Goal: Check status: Check status

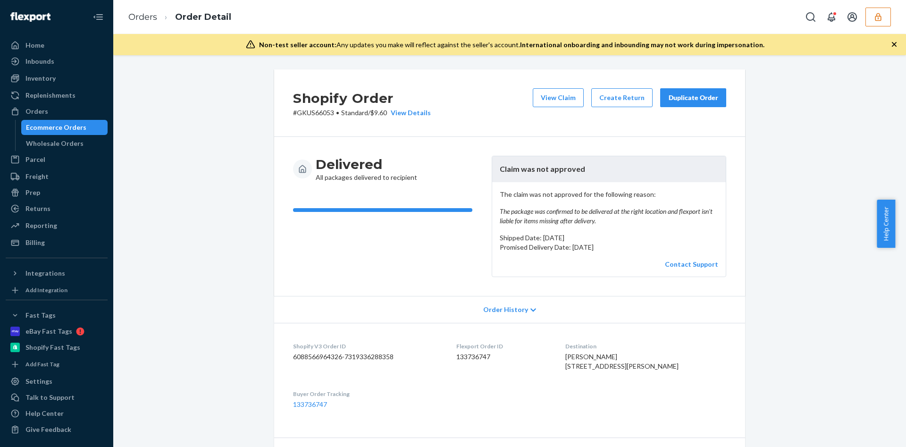
click at [877, 25] on button "button" at bounding box center [877, 17] width 25 height 19
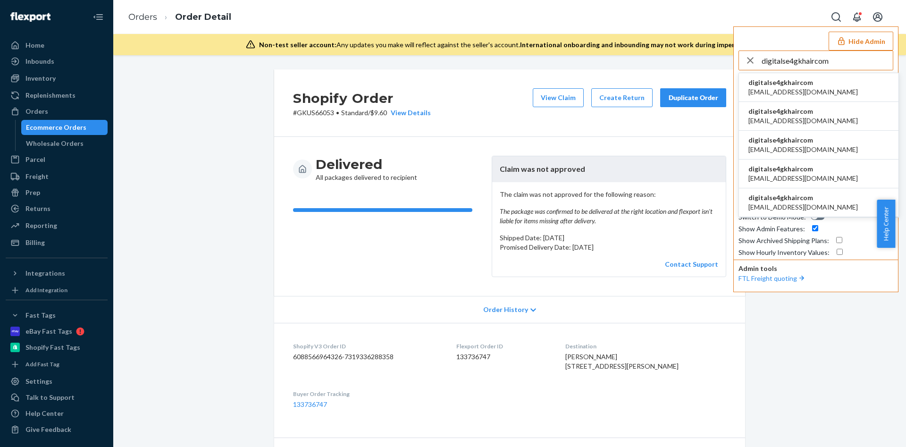
type input "digitalse4gkhaircom"
click at [806, 90] on span "csr4@gkhair.com" at bounding box center [802, 91] width 109 height 9
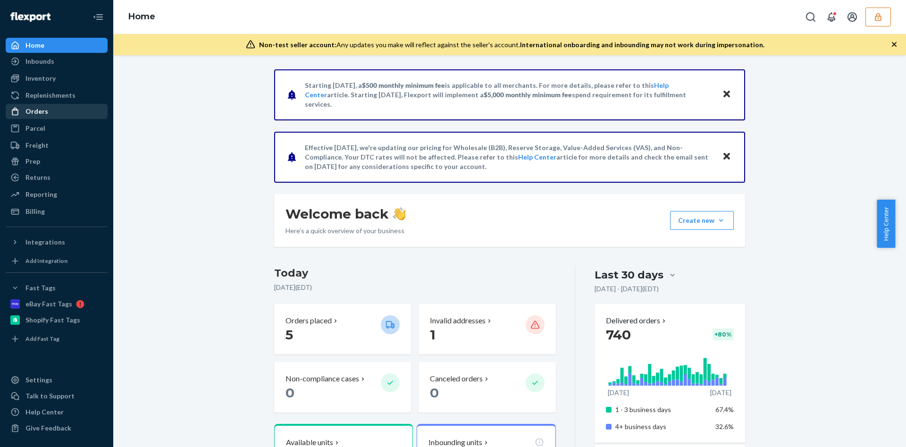
click at [50, 116] on div "Orders" at bounding box center [57, 111] width 100 height 13
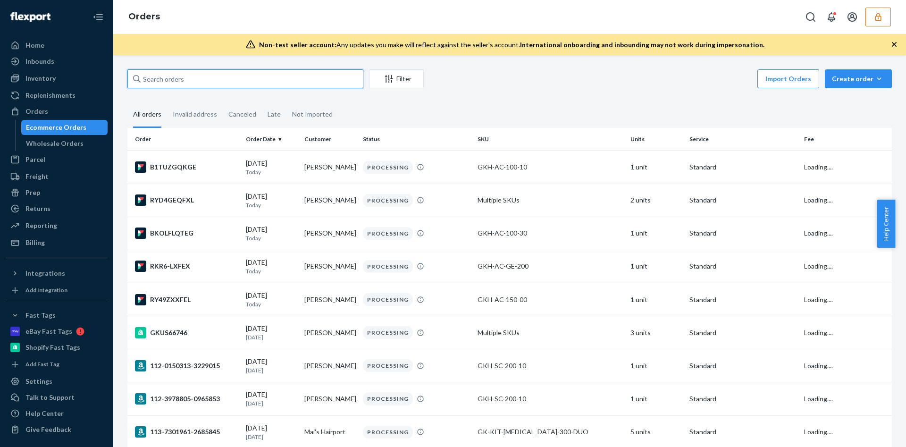
paste input "GKUS66053"
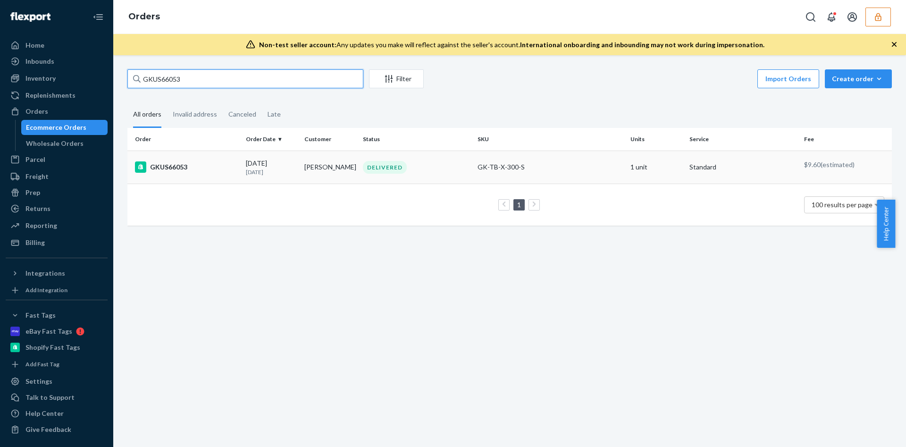
type input "GKUS66053"
click at [264, 168] on p "17 days ago" at bounding box center [271, 172] width 51 height 8
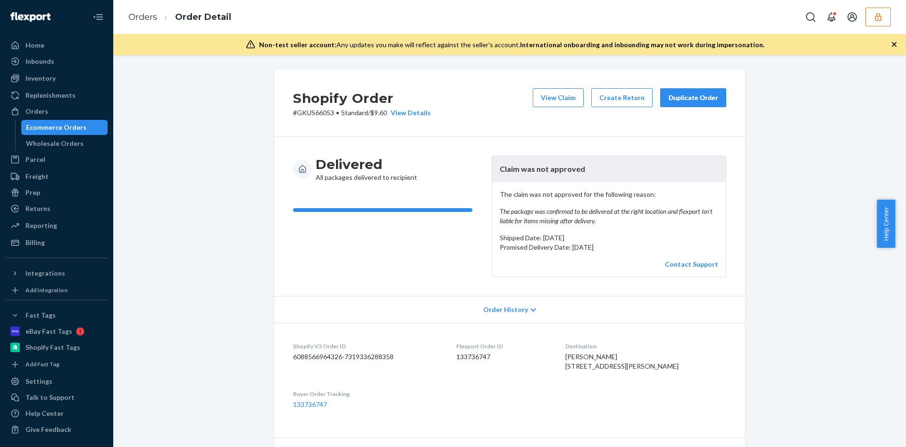
drag, startPoint x: 613, startPoint y: 229, endPoint x: 542, endPoint y: 210, distance: 72.8
click at [542, 210] on div "The claim was not approved for the following reason: The package was confirmed …" at bounding box center [608, 229] width 233 height 94
click at [542, 210] on em "The package was confirmed to be delivered at the right location and flexport is…" at bounding box center [609, 216] width 218 height 19
drag, startPoint x: 496, startPoint y: 212, endPoint x: 615, endPoint y: 221, distance: 119.7
click at [615, 221] on em "The package was confirmed to be delivered at the right location and flexport is…" at bounding box center [609, 216] width 218 height 19
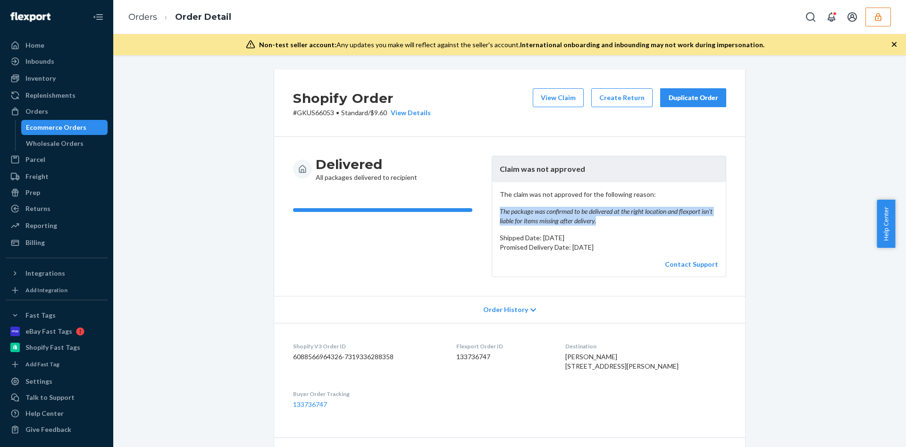
copy em "The package was confirmed to be delivered at the right location and flexport is…"
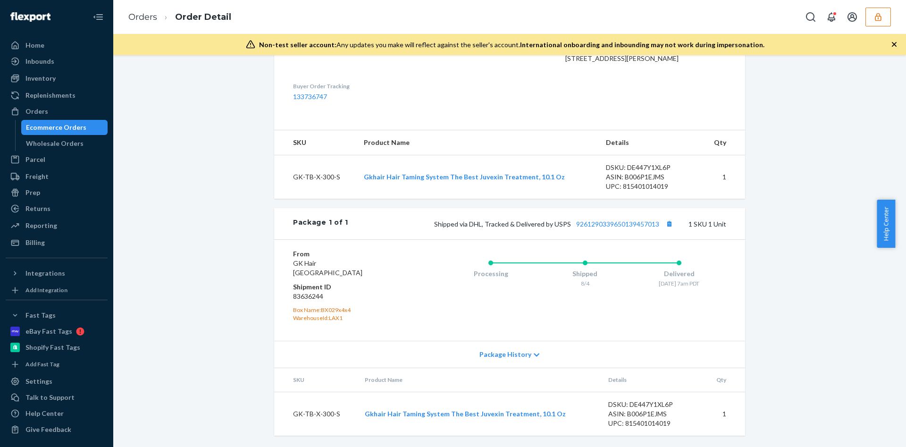
scroll to position [326, 0]
click at [590, 226] on link "9261290339650139457013" at bounding box center [617, 224] width 83 height 8
click at [890, 16] on button "button" at bounding box center [877, 17] width 25 height 19
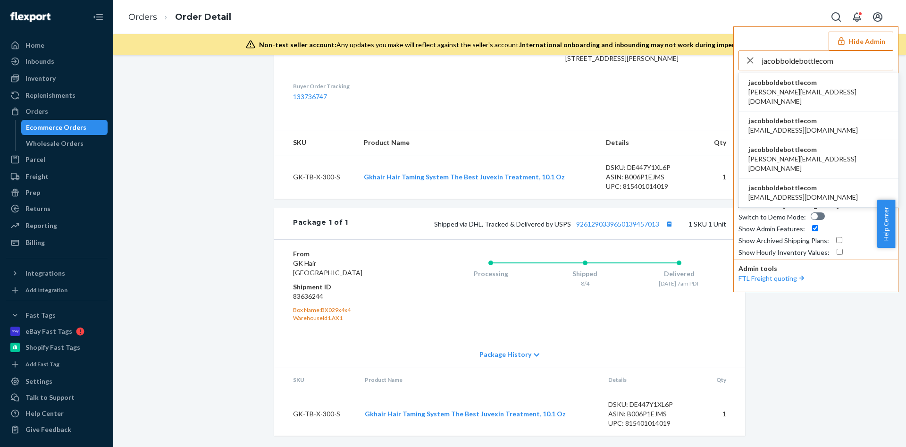
type input "jacobboldebottlecom"
click at [802, 154] on span "jacob@boldebottle.com" at bounding box center [818, 163] width 141 height 19
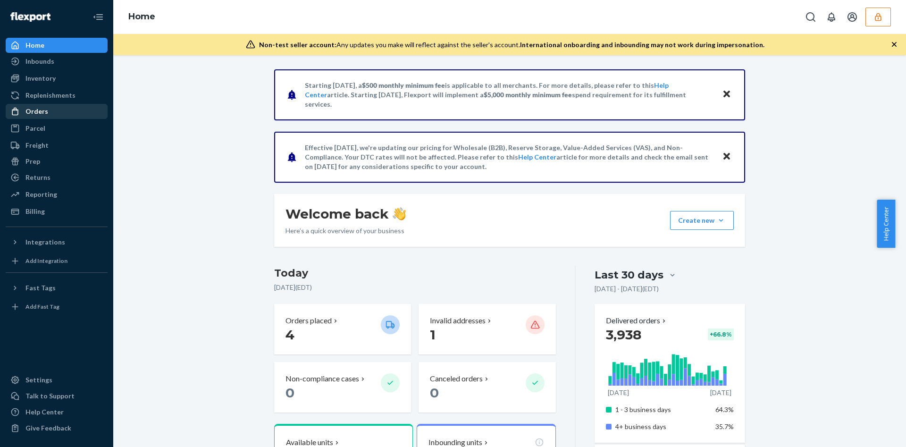
click at [45, 105] on div "Orders" at bounding box center [57, 111] width 100 height 13
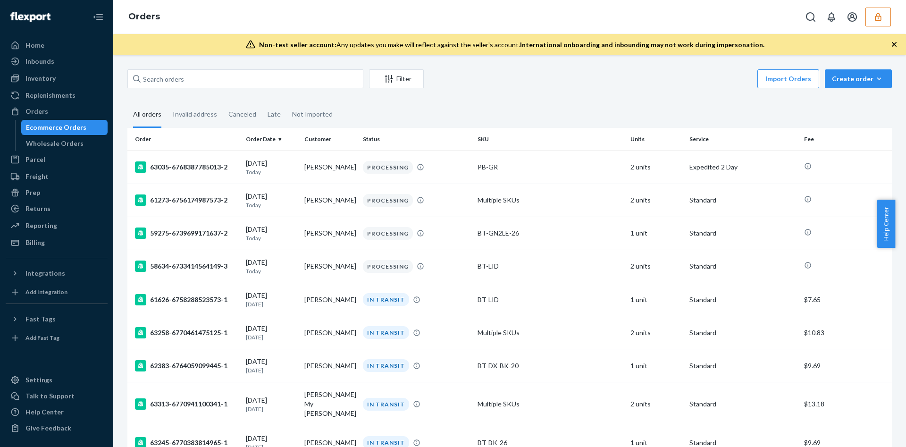
click at [155, 90] on div "Filter Import Orders Create order Ecommerce order Removal order" at bounding box center [509, 79] width 764 height 21
click at [163, 83] on input "text" at bounding box center [245, 78] width 236 height 19
paste input "133971255"
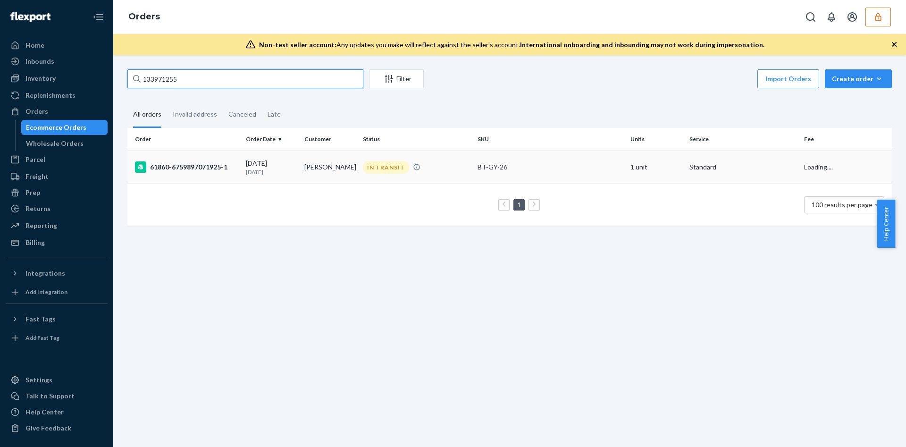
type input "133971255"
click at [222, 160] on td "61860-6759897071925-1" at bounding box center [184, 166] width 115 height 33
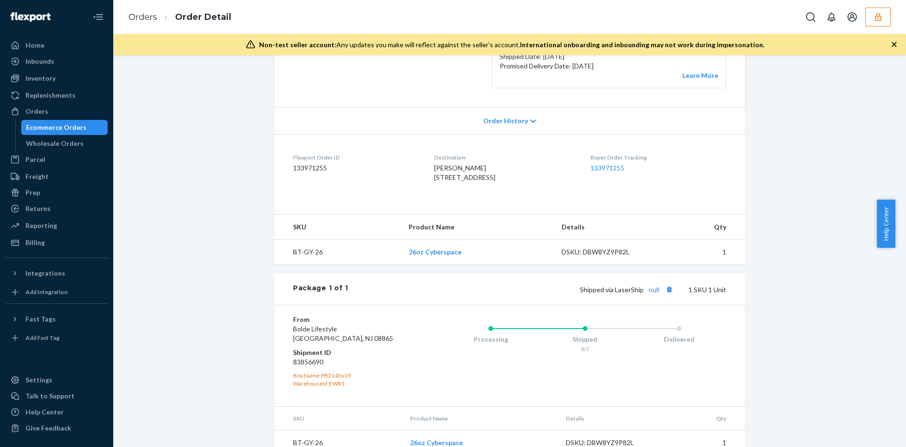
scroll to position [229, 0]
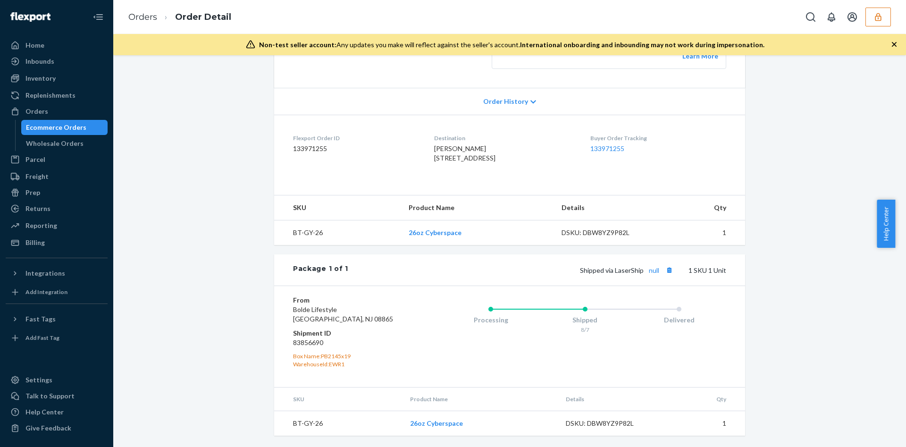
click at [299, 338] on dd "83856690" at bounding box center [349, 342] width 113 height 9
copy dd "83856690"
click at [298, 144] on dd "133971255" at bounding box center [356, 148] width 126 height 9
click at [304, 144] on dd "133971255" at bounding box center [356, 148] width 126 height 9
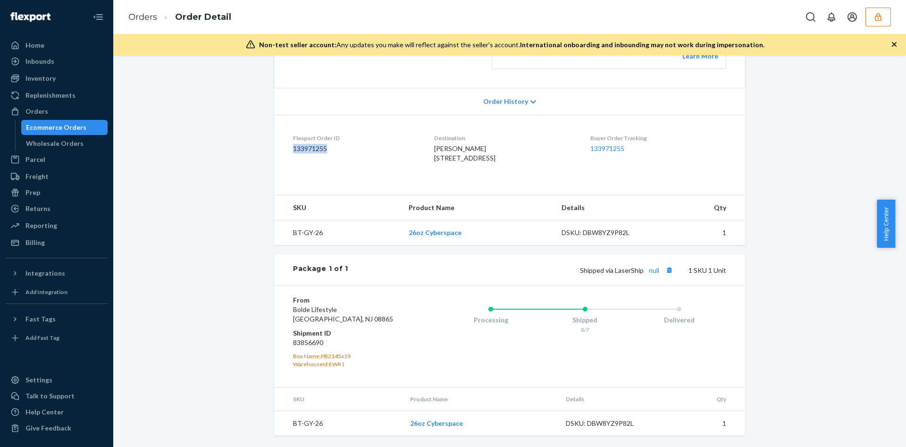
click at [304, 144] on dd "133971255" at bounding box center [356, 148] width 126 height 9
copy dd "133971255"
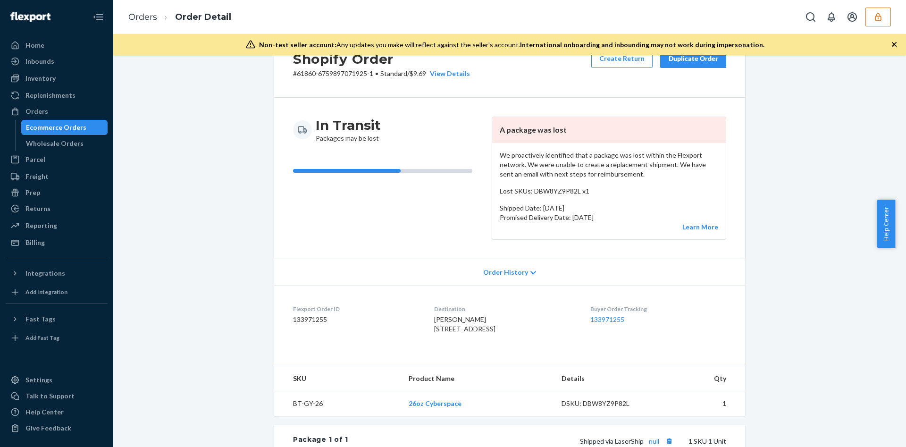
scroll to position [17, 0]
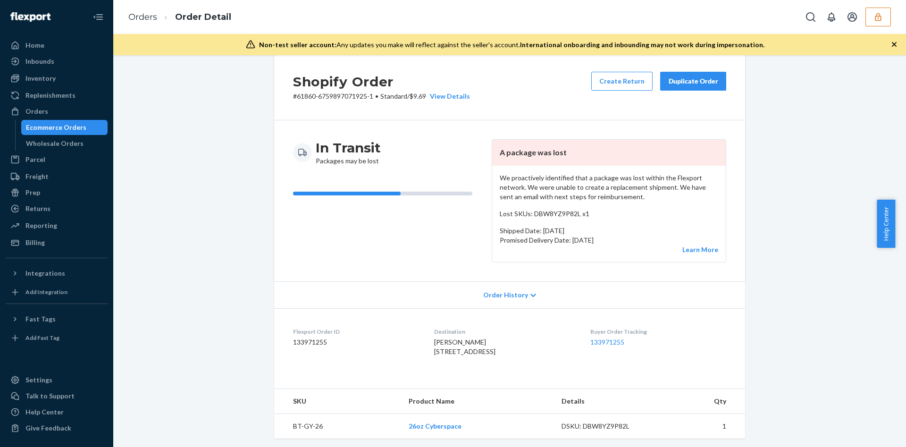
click at [873, 17] on button "button" at bounding box center [877, 17] width 25 height 19
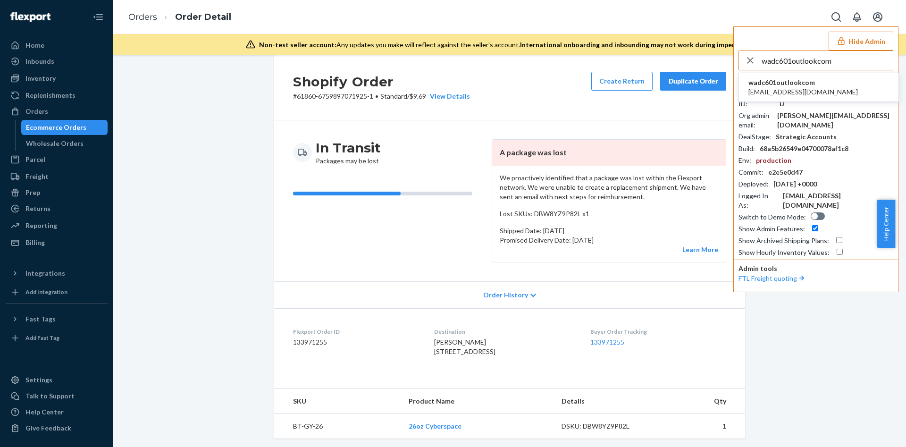
type input "wadc601outlookcom"
click at [800, 75] on li "wadc601outlookcom [EMAIL_ADDRESS][DOMAIN_NAME]" at bounding box center [818, 87] width 159 height 29
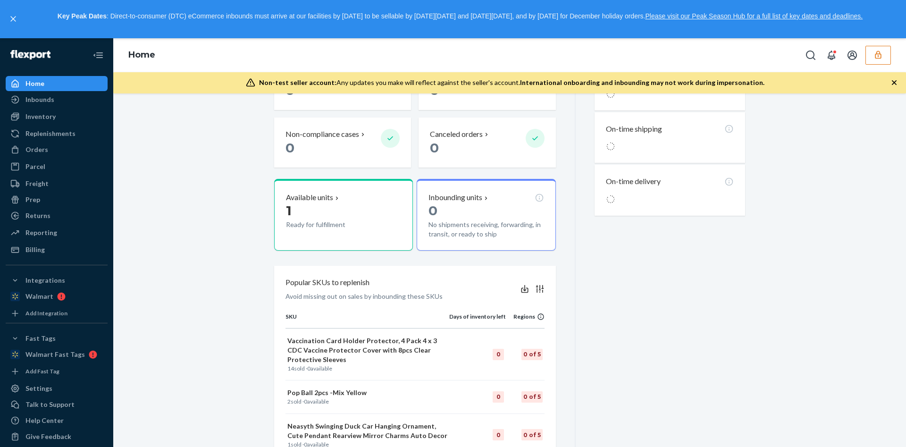
scroll to position [283, 0]
click at [305, 222] on p "Ready for fulfillment" at bounding box center [329, 224] width 87 height 9
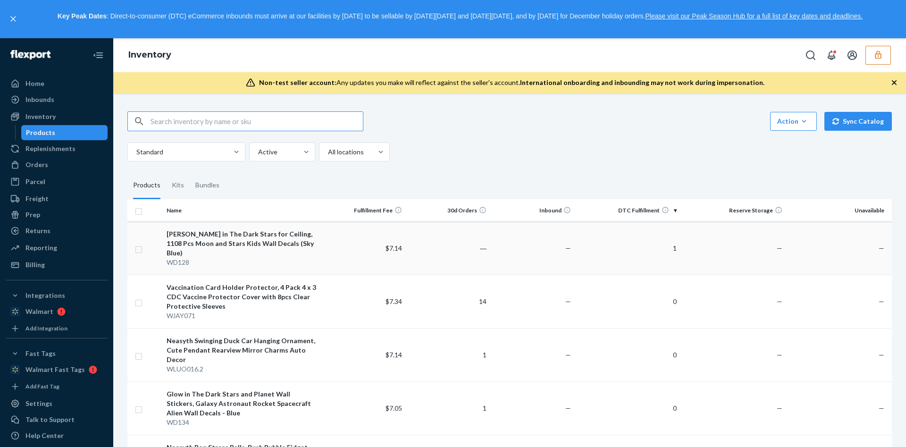
click at [575, 241] on td "1" at bounding box center [628, 248] width 106 height 53
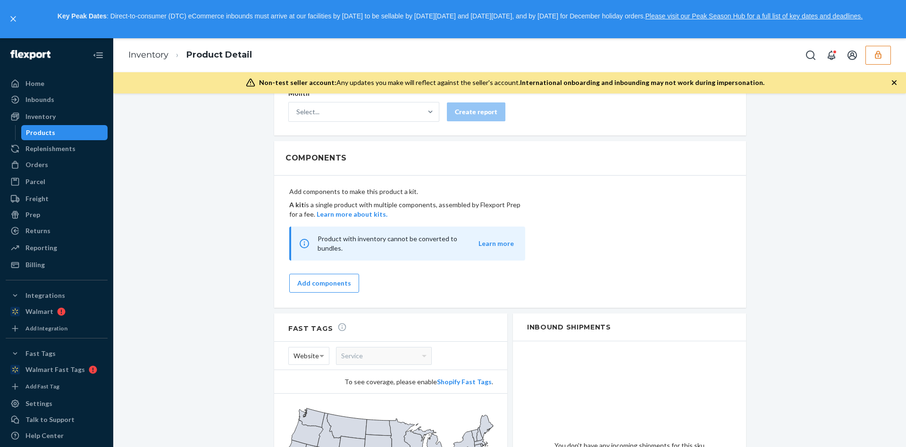
scroll to position [750, 0]
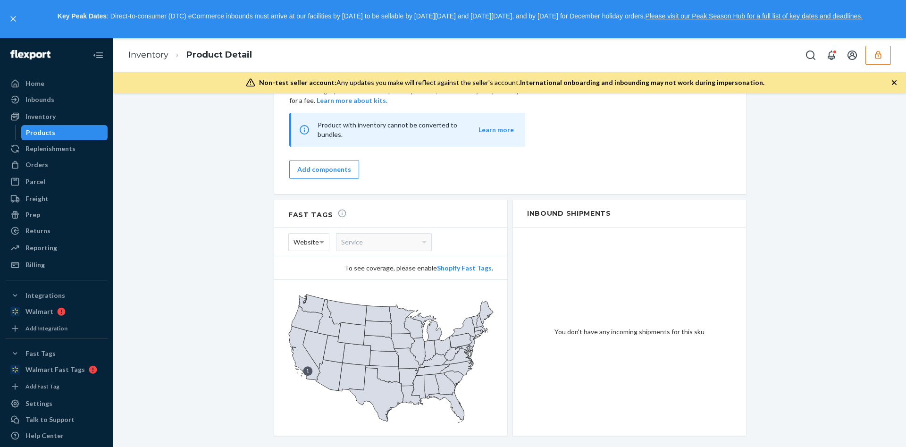
click at [882, 54] on icon "button" at bounding box center [877, 54] width 9 height 9
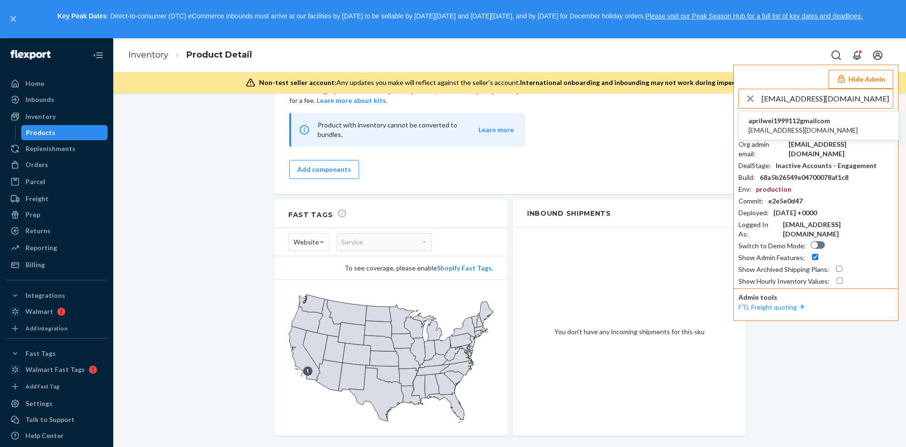
type input "angeladm625@gmail.com"
click at [807, 117] on span "aprilwei1999112gmailcom" at bounding box center [802, 120] width 109 height 9
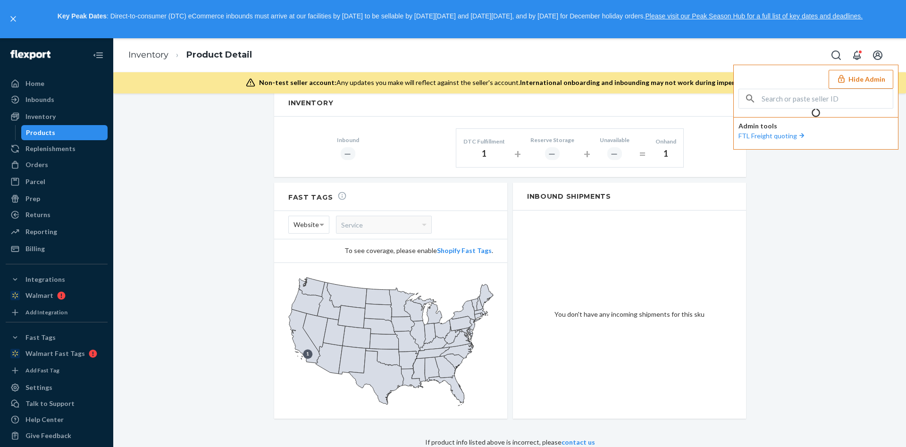
scroll to position [499, 0]
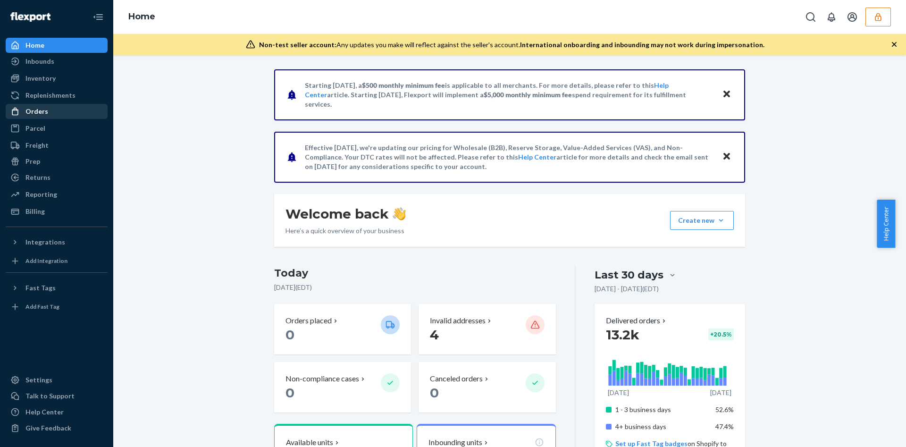
click at [63, 110] on div "Orders" at bounding box center [57, 111] width 100 height 13
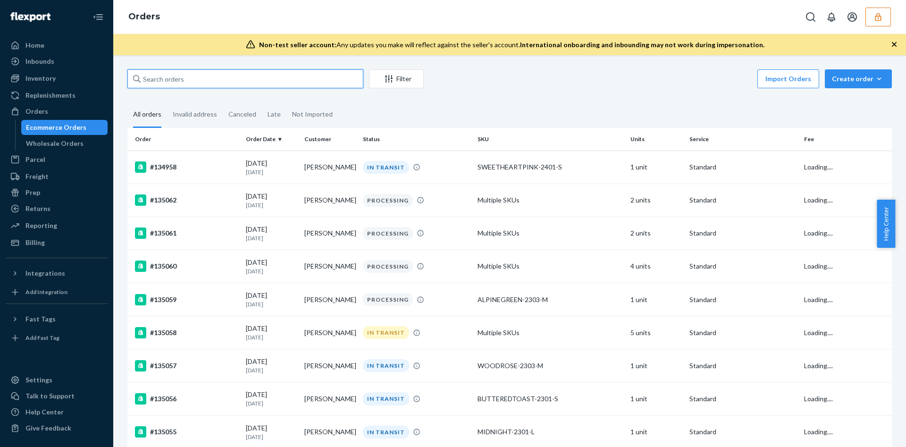
click at [155, 84] on input "text" at bounding box center [245, 78] width 236 height 19
paste input "134079730"
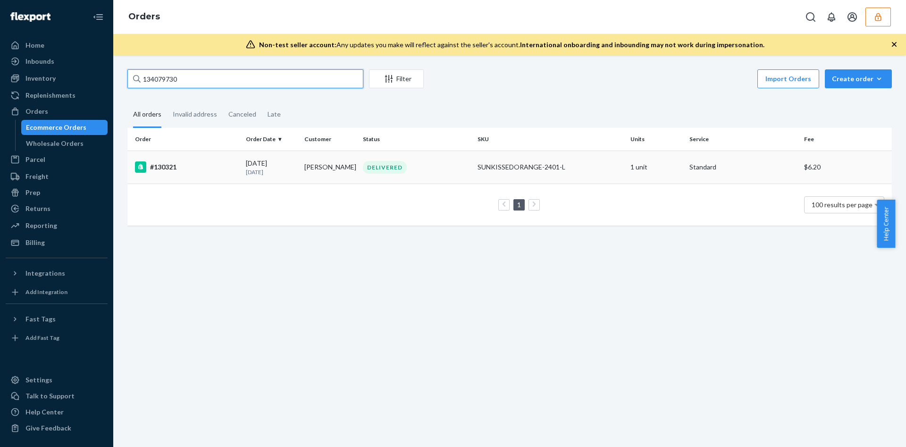
type input "134079730"
click at [239, 173] on td "#130321" at bounding box center [184, 166] width 115 height 33
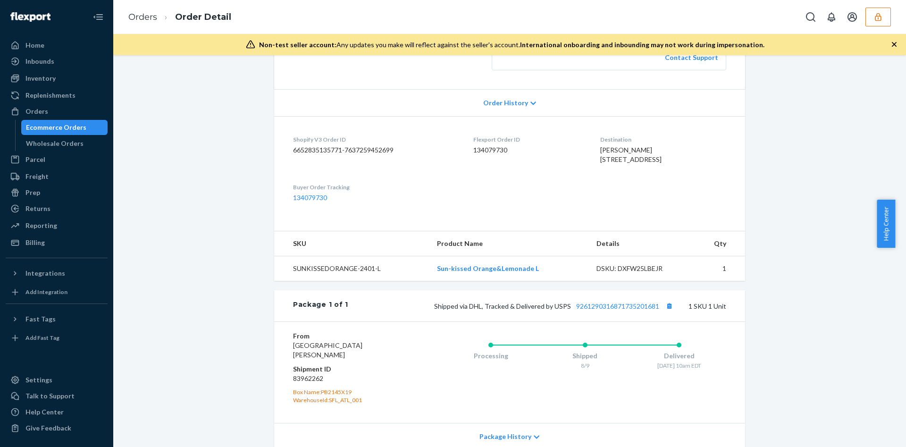
scroll to position [289, 0]
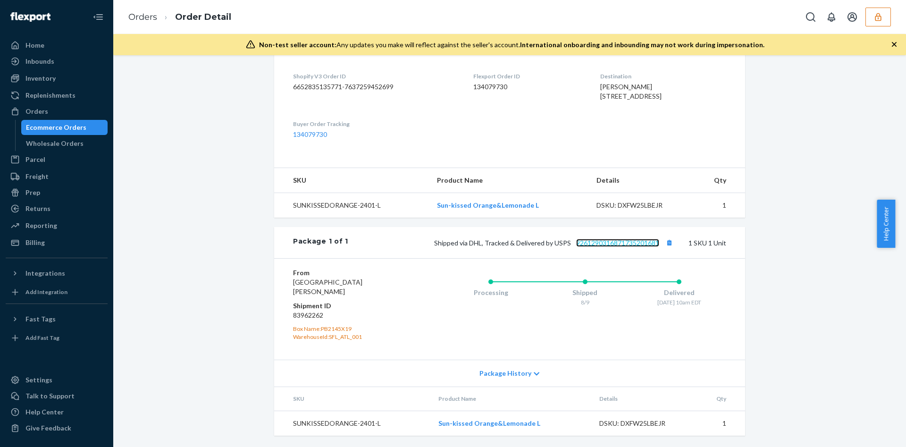
click at [597, 239] on link "9261290316871735201681" at bounding box center [617, 243] width 83 height 8
click at [874, 21] on icon "button" at bounding box center [877, 16] width 9 height 9
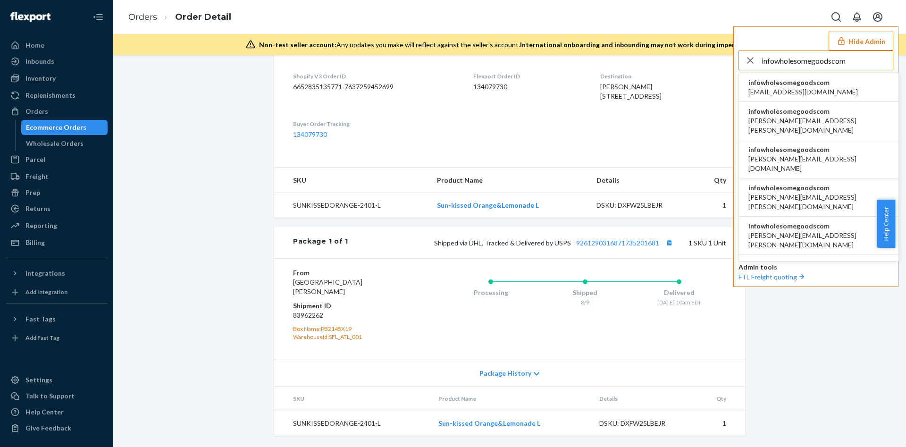
type input "infowholesomegoodscom"
click at [798, 109] on span "infowholesomegoodscom" at bounding box center [818, 111] width 141 height 9
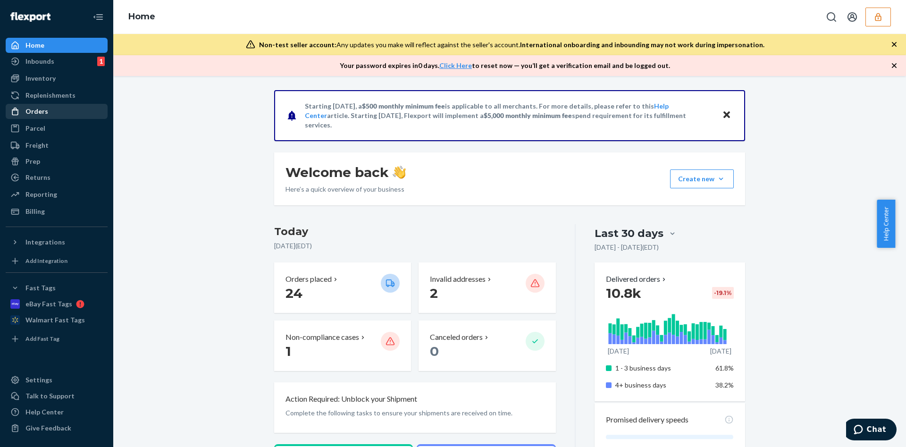
click at [29, 111] on div "Orders" at bounding box center [36, 111] width 23 height 9
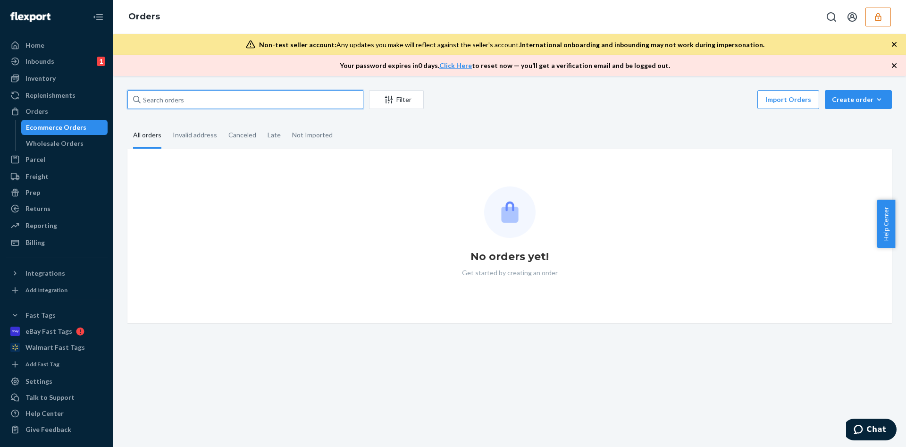
click at [194, 96] on input "text" at bounding box center [245, 99] width 236 height 19
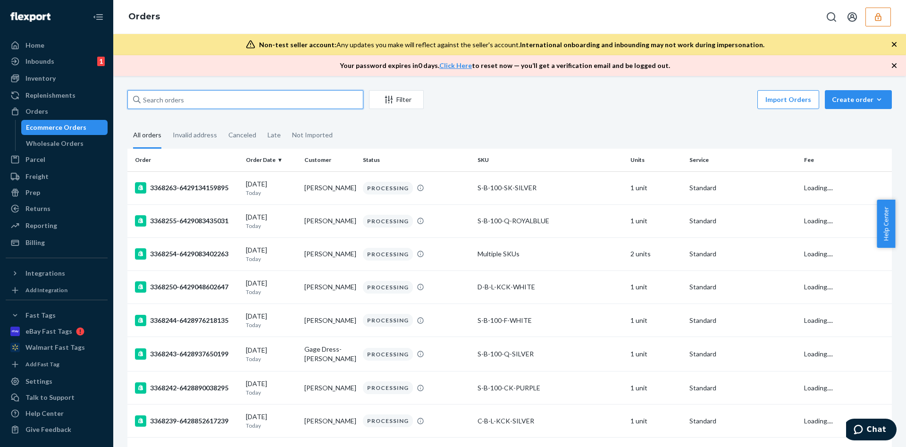
paste input "134122025"
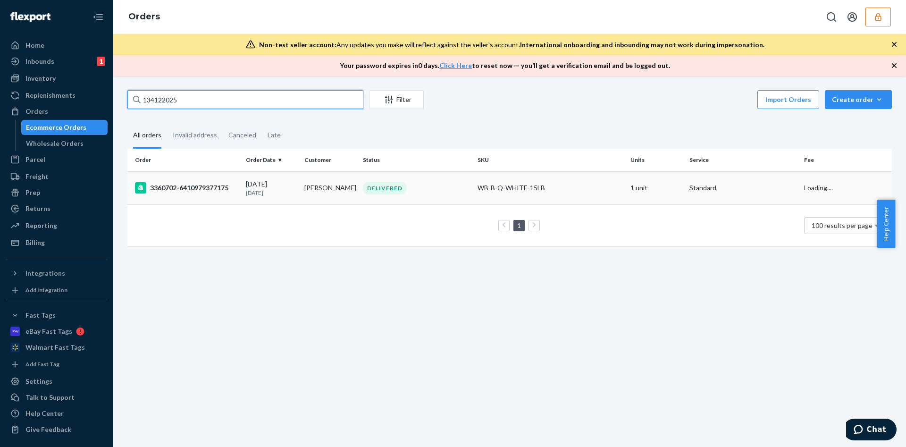
type input "134122025"
click at [248, 185] on div "08/09/2025 11 days ago" at bounding box center [271, 187] width 51 height 17
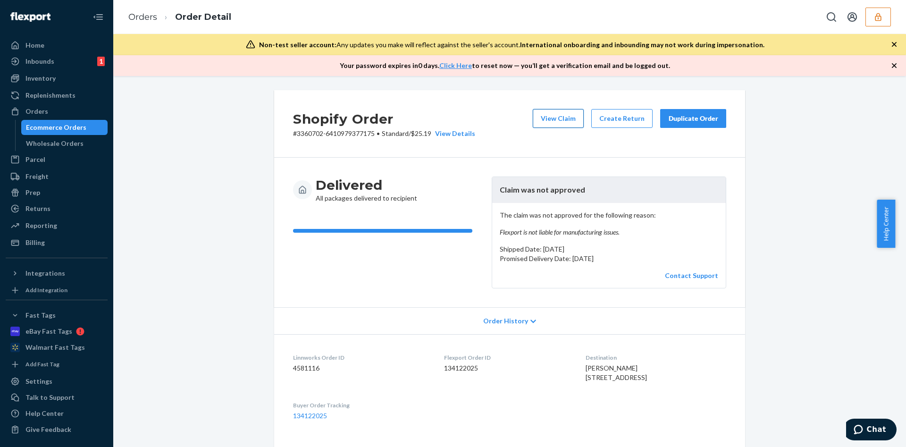
click at [566, 112] on button "View Claim" at bounding box center [558, 118] width 51 height 19
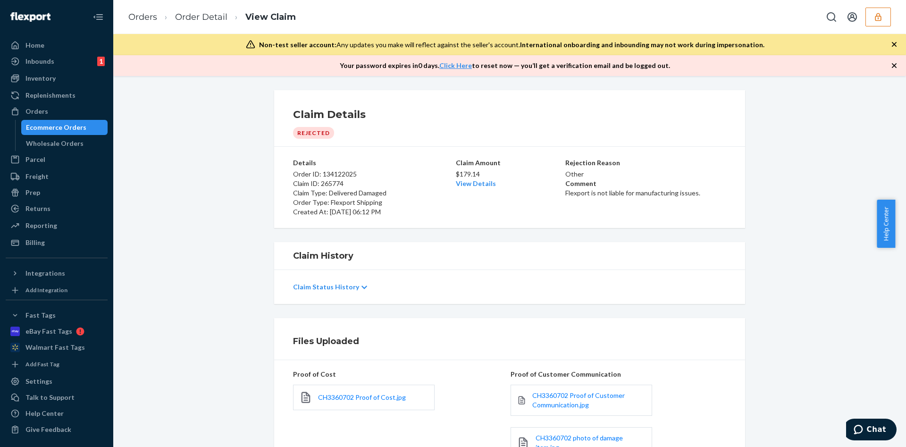
click at [464, 188] on div "$179.14 View Details" at bounding box center [510, 177] width 108 height 21
click at [466, 185] on link "View Details" at bounding box center [476, 183] width 40 height 8
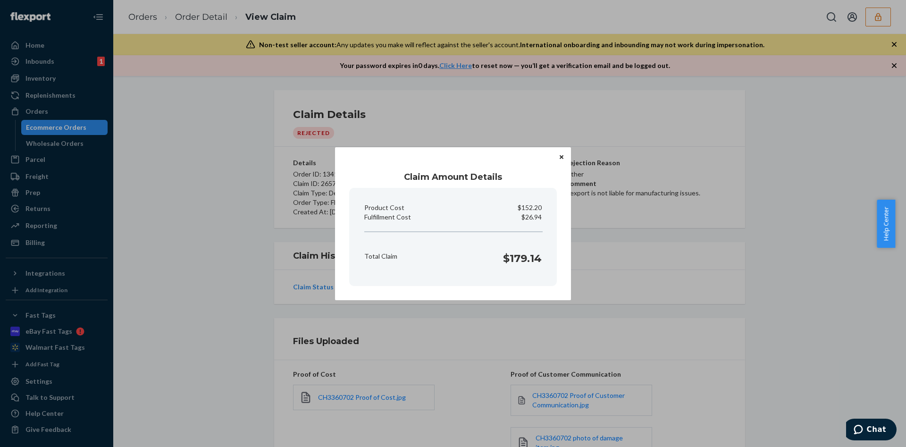
click at [563, 156] on icon "Close" at bounding box center [561, 157] width 4 height 4
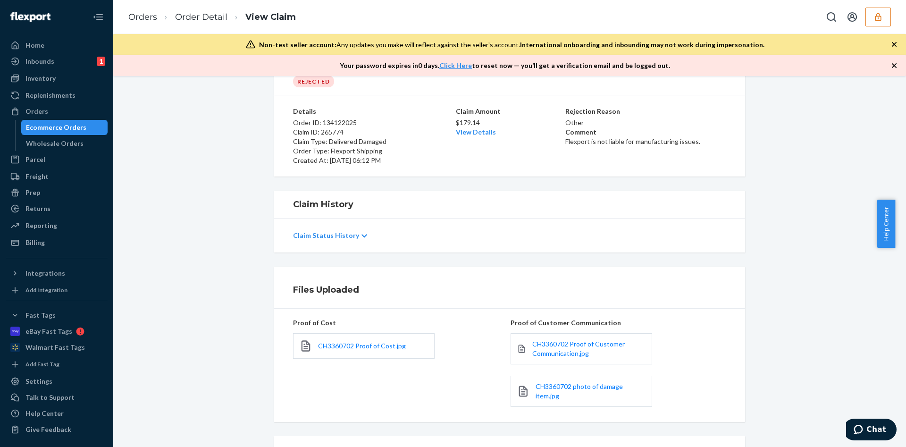
scroll to position [86, 0]
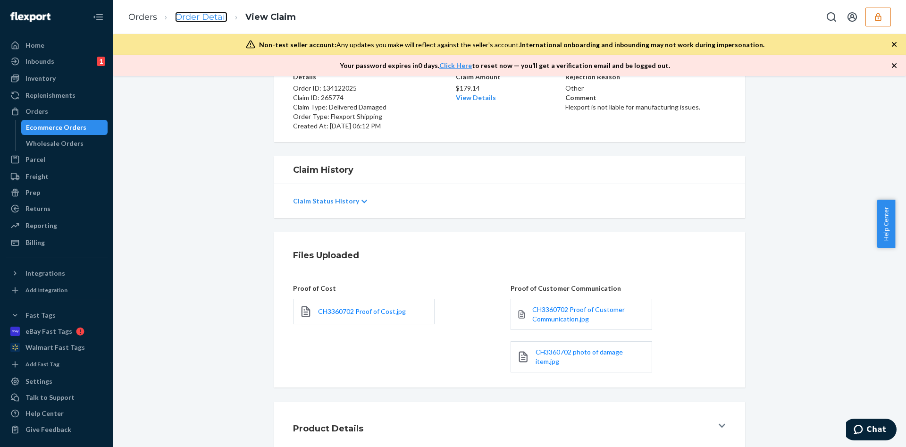
click at [198, 17] on link "Order Detail" at bounding box center [201, 17] width 52 height 10
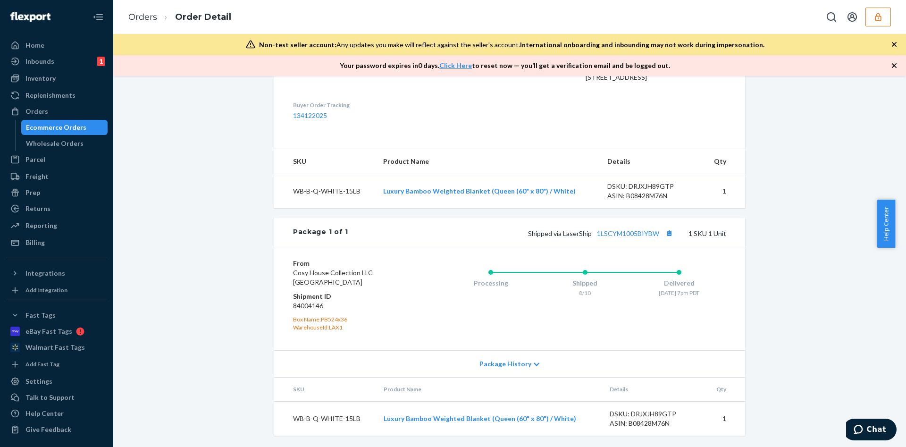
scroll to position [319, 0]
click at [311, 304] on dd "84004146" at bounding box center [349, 305] width 113 height 9
drag, startPoint x: 311, startPoint y: 304, endPoint x: 318, endPoint y: 311, distance: 10.0
drag, startPoint x: 318, startPoint y: 311, endPoint x: 292, endPoint y: 306, distance: 26.5
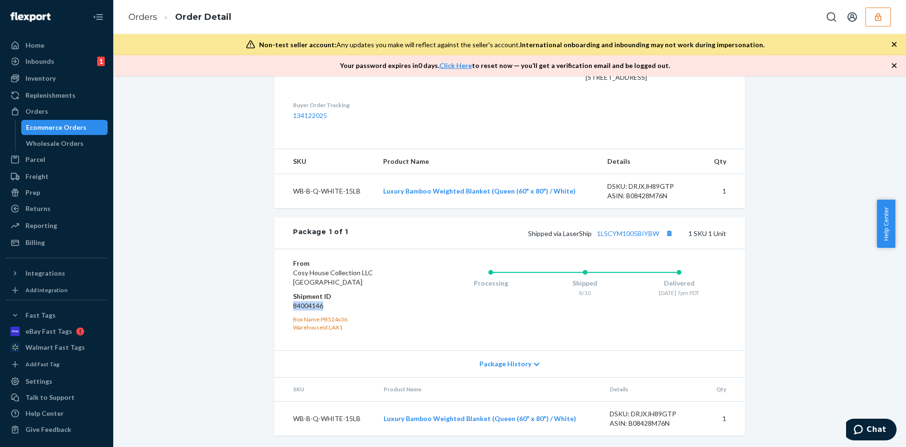
copy dd "84004146"
click at [367, 283] on dd "Cosy House Collection LLC San Bernardino, CA 92408" at bounding box center [349, 277] width 113 height 19
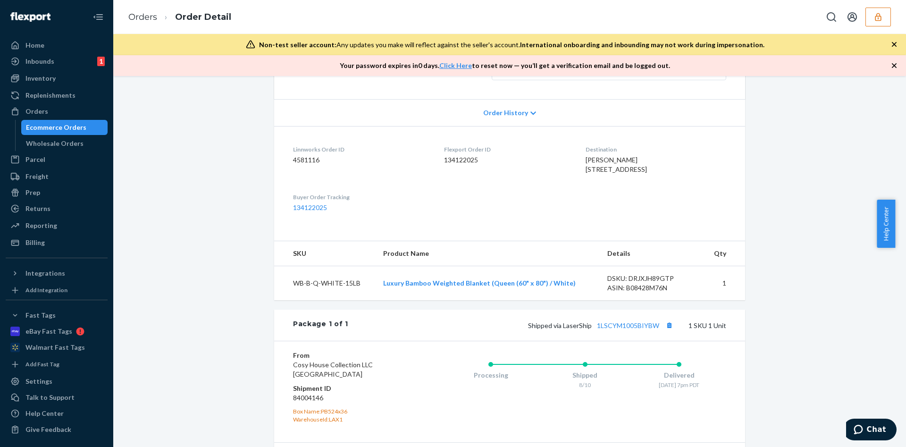
scroll to position [207, 0]
click at [305, 214] on dd "134122025" at bounding box center [361, 208] width 136 height 9
click at [303, 213] on link "134122025" at bounding box center [310, 209] width 34 height 8
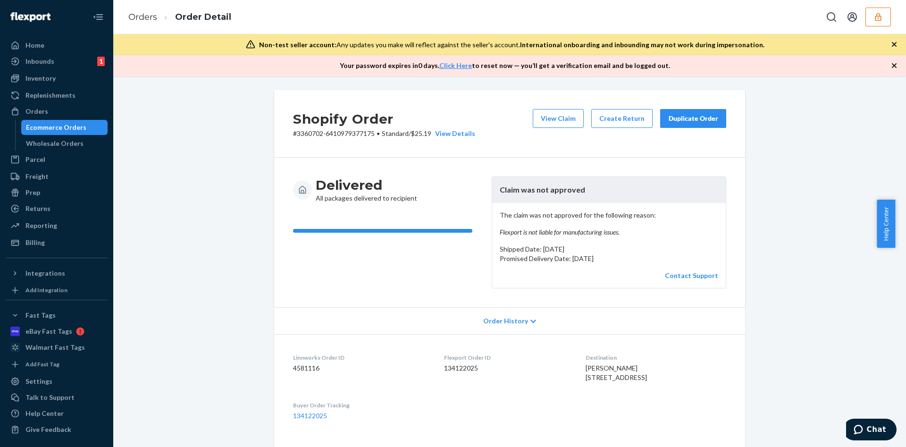
click at [882, 11] on button "button" at bounding box center [877, 17] width 25 height 19
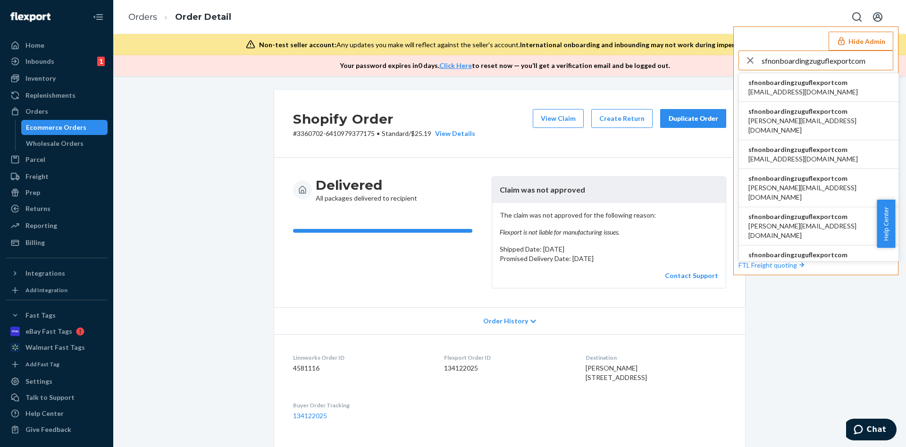
type input "sfnonboardingzuguflexportcom"
click at [822, 125] on li "sfnonboardingzuguflexportcom christine.mata0628@gmail.com" at bounding box center [818, 121] width 159 height 38
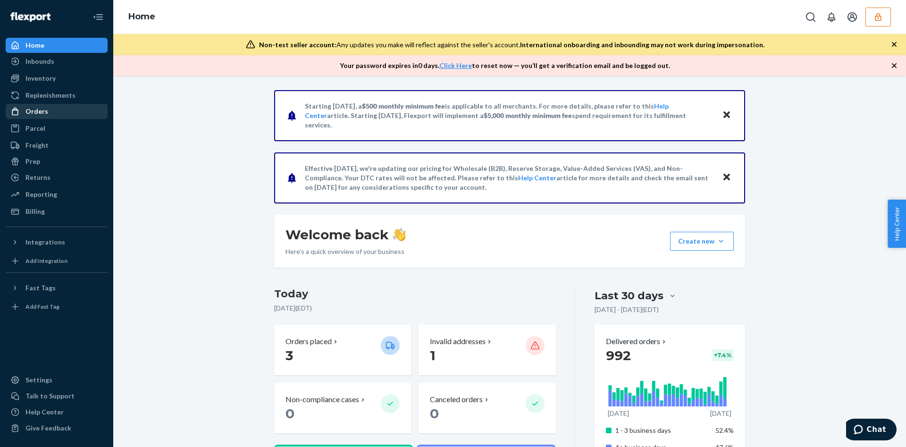
click at [50, 113] on div "Orders" at bounding box center [57, 111] width 100 height 13
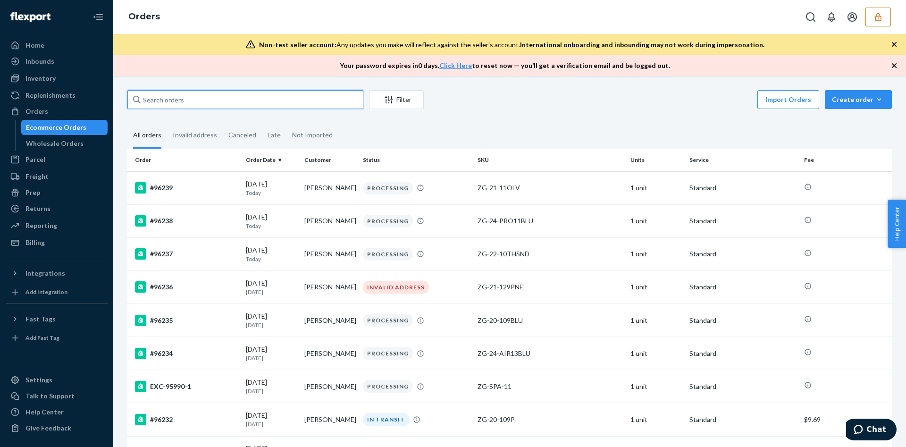
paste input "134245971"
click at [192, 94] on input "text" at bounding box center [245, 99] width 236 height 19
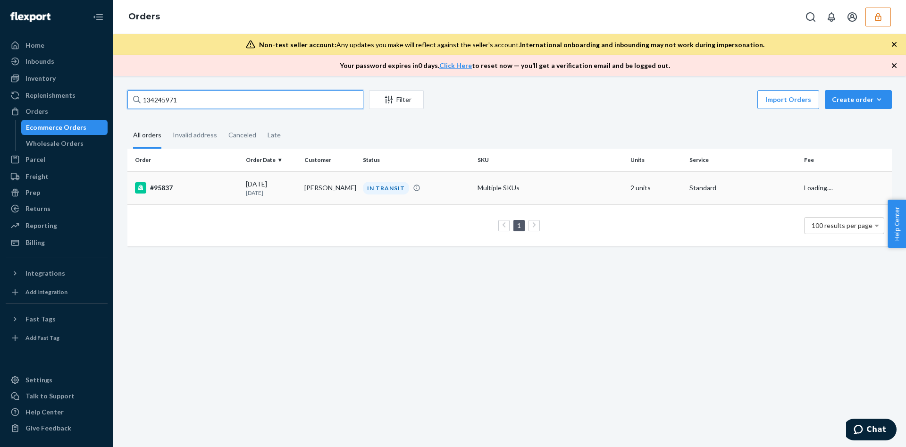
type input "134245971"
click at [207, 186] on div "#95837" at bounding box center [186, 187] width 103 height 11
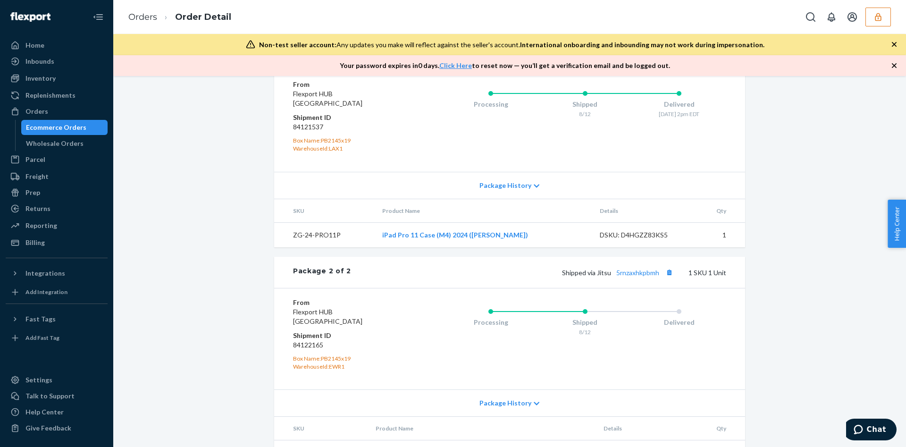
scroll to position [477, 0]
click at [627, 275] on link "5rnzaxhkpbmh" at bounding box center [637, 271] width 43 height 8
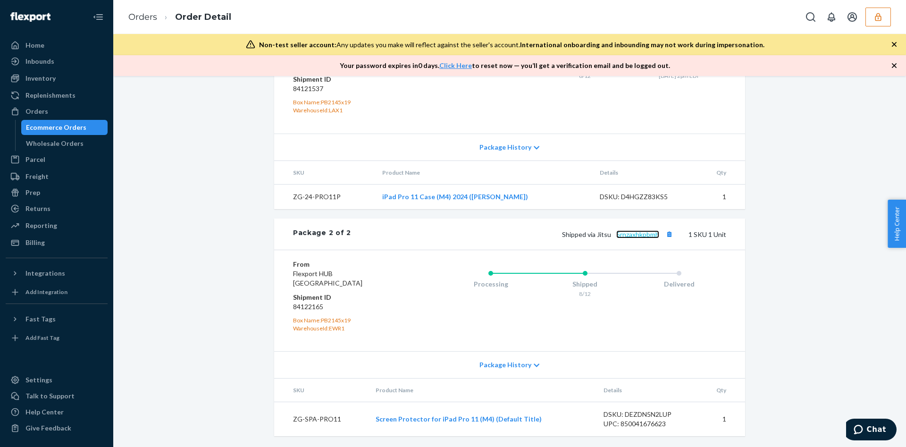
scroll to position [533, 0]
click at [493, 362] on span "Package History" at bounding box center [505, 363] width 52 height 9
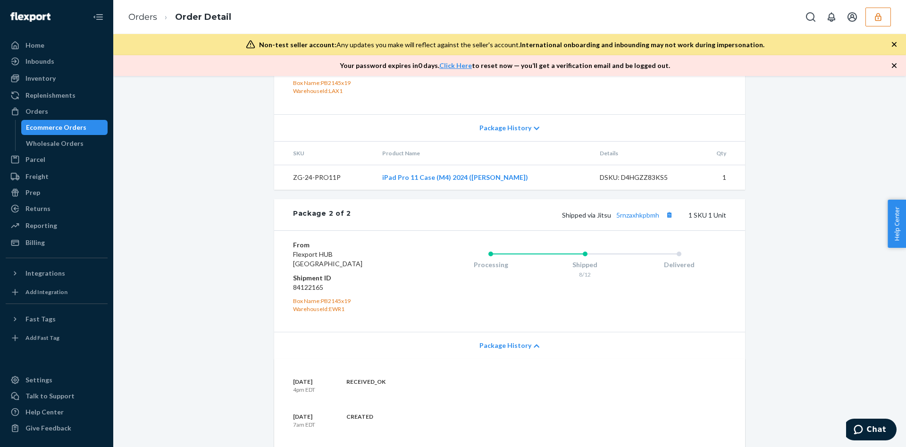
scroll to position [641, 0]
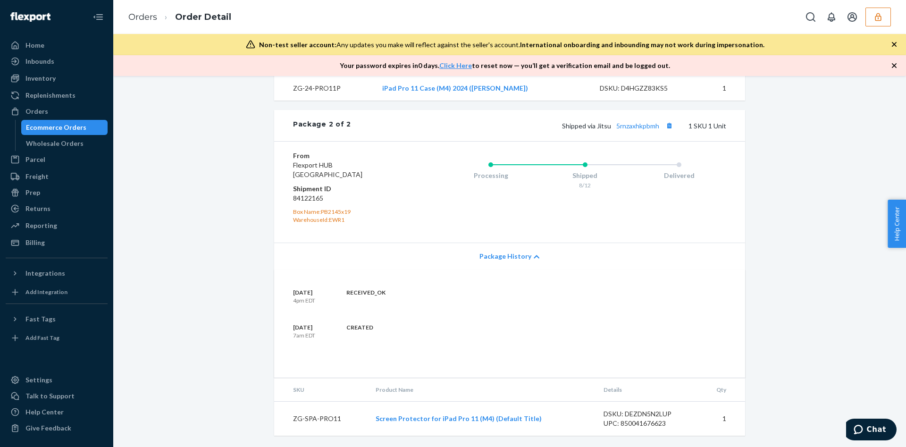
click at [443, 423] on td "Screen Protector for iPad Pro 11 (M4) (Default Title)" at bounding box center [482, 418] width 228 height 34
click at [444, 420] on link "Screen Protector for iPad Pro 11 (M4) (Default Title)" at bounding box center [458, 418] width 166 height 8
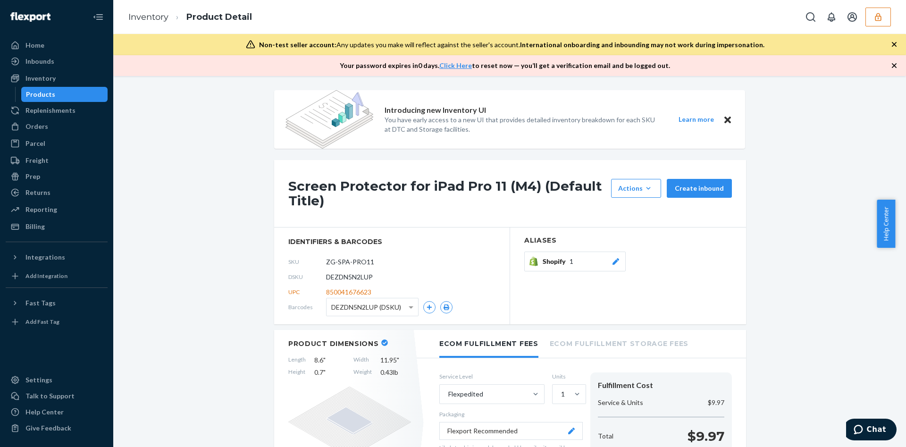
click at [894, 65] on icon "button" at bounding box center [893, 65] width 9 height 9
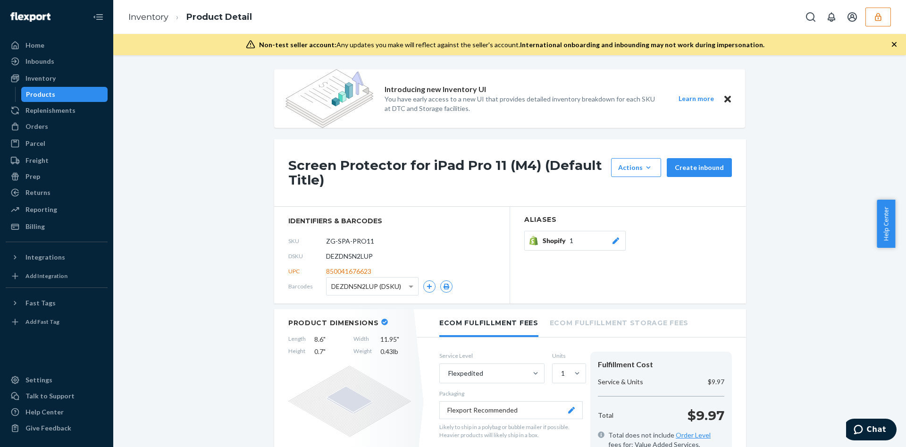
drag, startPoint x: 434, startPoint y: 137, endPoint x: 430, endPoint y: 132, distance: 6.7
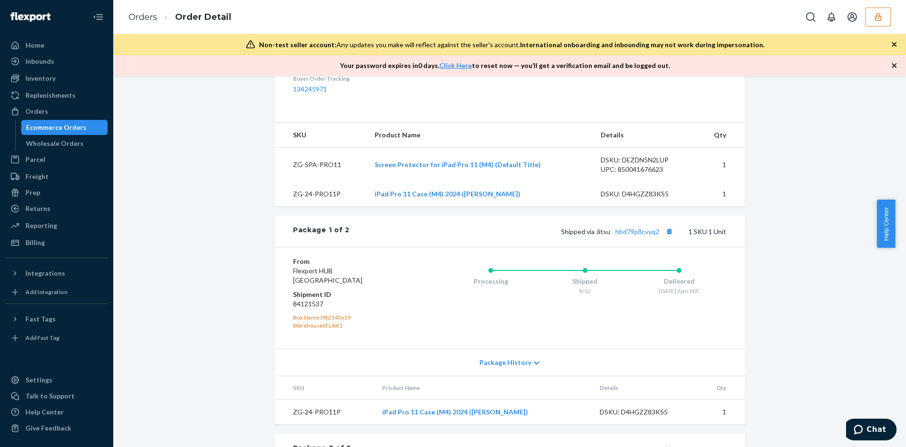
scroll to position [533, 0]
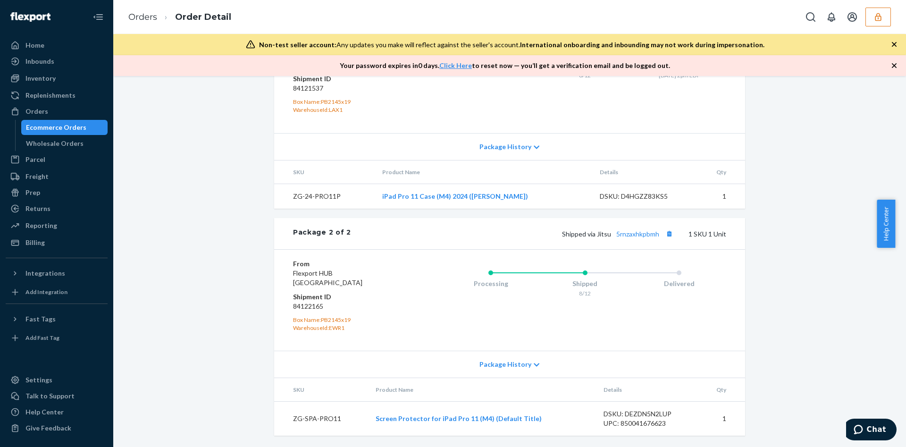
click at [879, 14] on icon "button" at bounding box center [878, 17] width 6 height 8
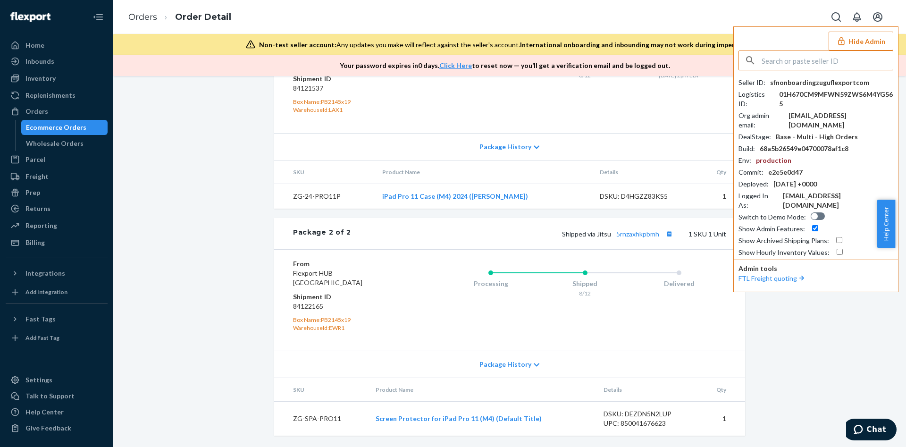
paste input "chloe.estavil@wholesomegoods.com"
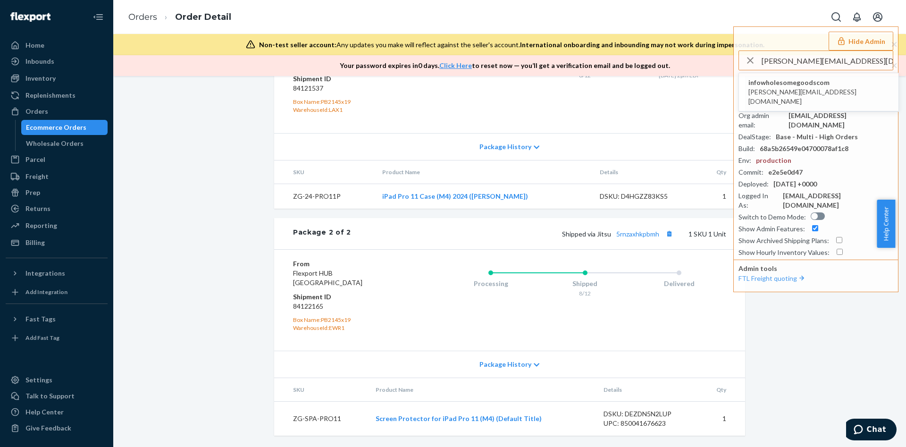
type input "chloe.estavil@wholesomegoods.com"
click at [825, 82] on span "infowholesomegoodscom" at bounding box center [818, 82] width 141 height 9
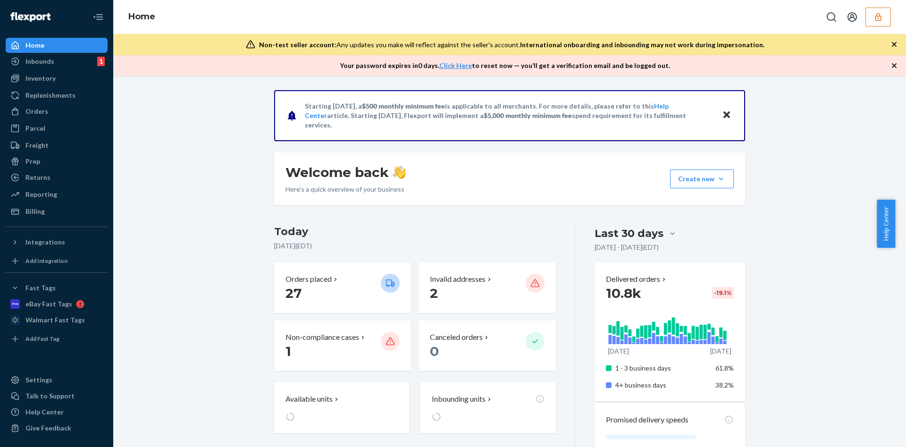
click at [883, 19] on button "button" at bounding box center [877, 17] width 25 height 19
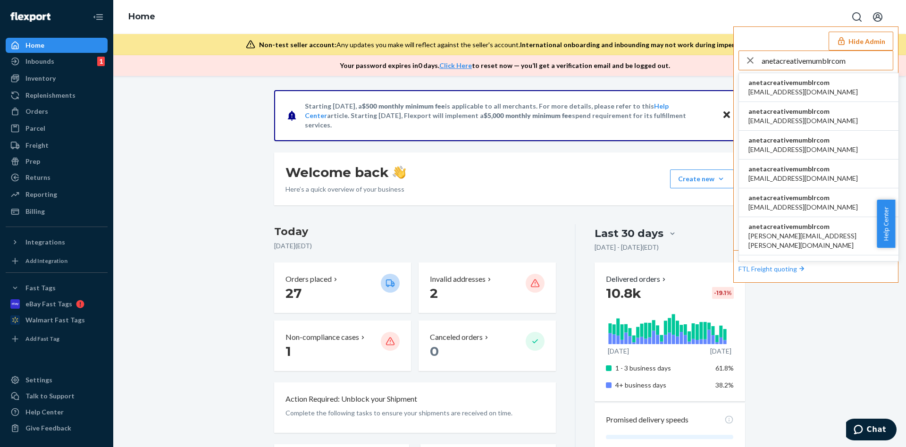
type input "anetacreativemumblrcom"
click at [842, 106] on li "anetacreativemumblrcom ali@piccalio.com" at bounding box center [818, 116] width 159 height 29
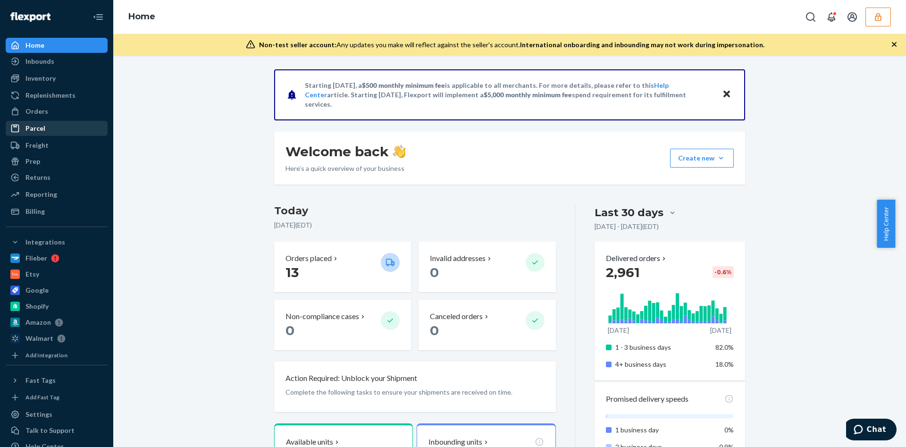
click at [42, 127] on div "Parcel" at bounding box center [35, 128] width 20 height 9
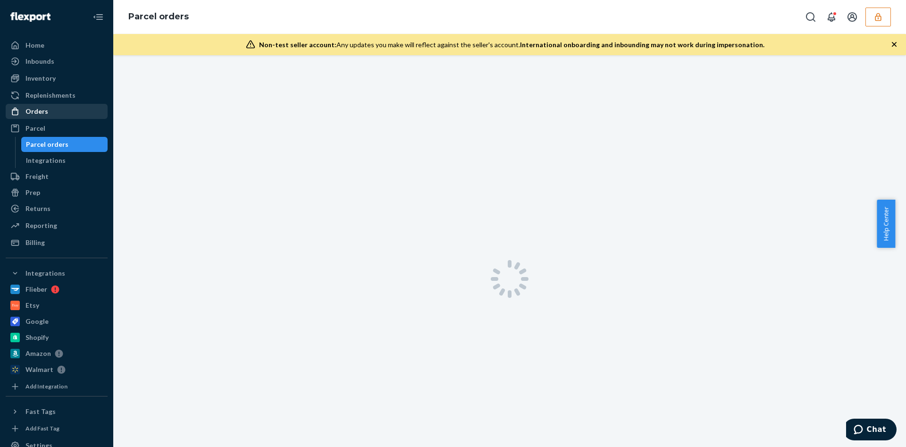
click at [46, 114] on div "Orders" at bounding box center [36, 111] width 23 height 9
